Goal: Task Accomplishment & Management: Complete application form

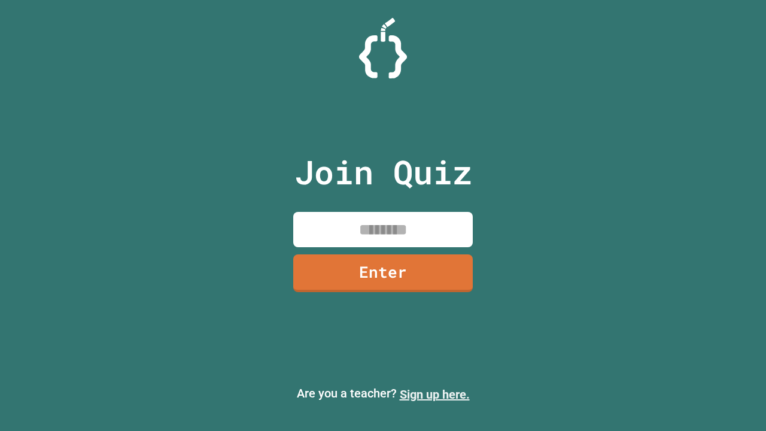
click at [434, 394] on link "Sign up here." at bounding box center [435, 394] width 70 height 14
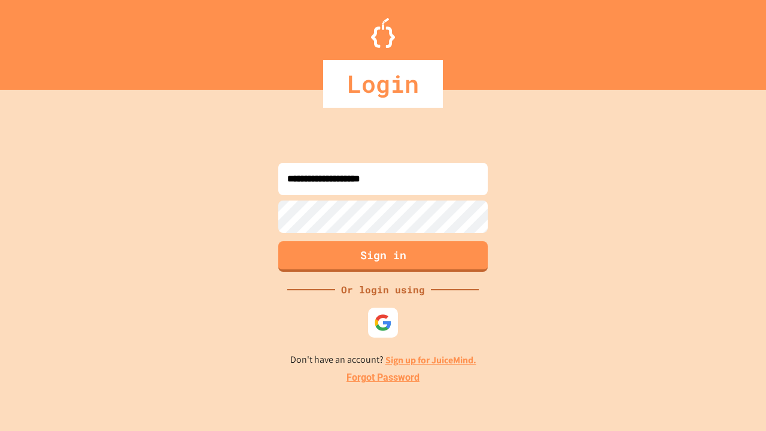
type input "**********"
